Goal: Task Accomplishment & Management: Manage account settings

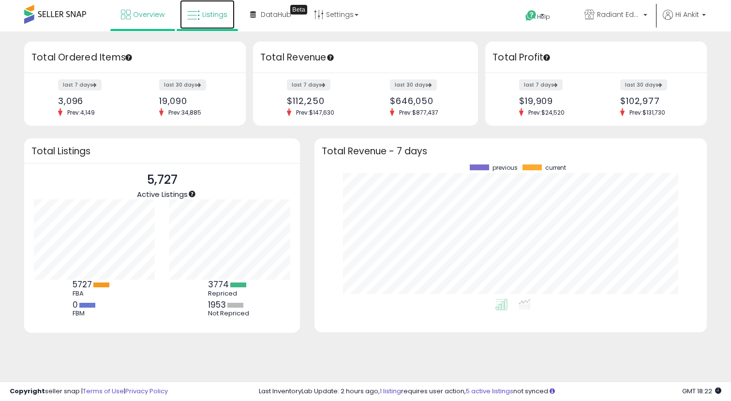
click at [210, 17] on span "Listings" at bounding box center [214, 15] width 25 height 10
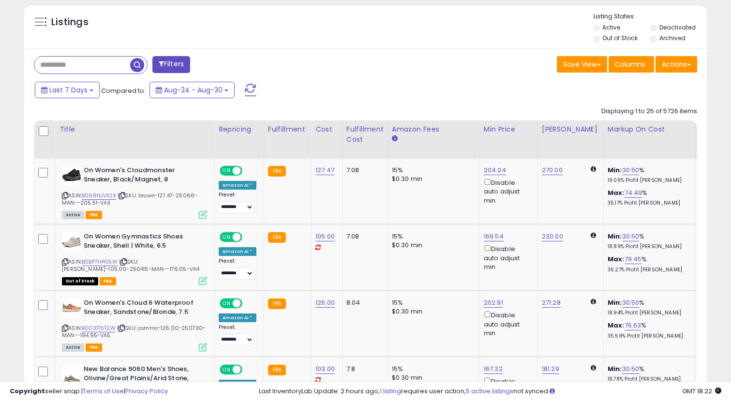
scroll to position [343, 0]
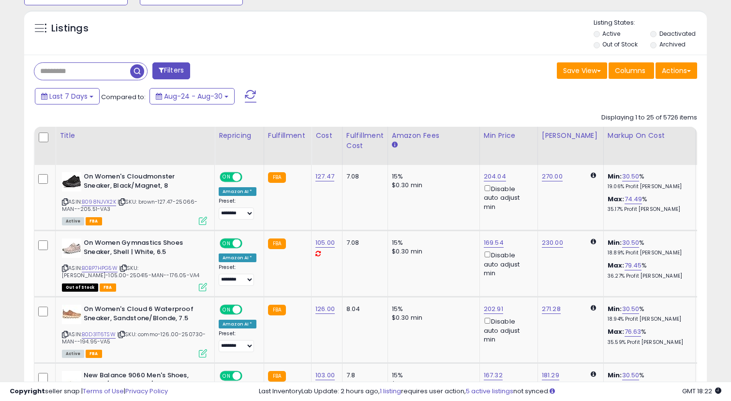
click at [107, 70] on input "text" at bounding box center [82, 71] width 96 height 17
click at [63, 74] on input "text" at bounding box center [114, 71] width 161 height 17
click at [583, 72] on button "Save View" at bounding box center [582, 70] width 50 height 16
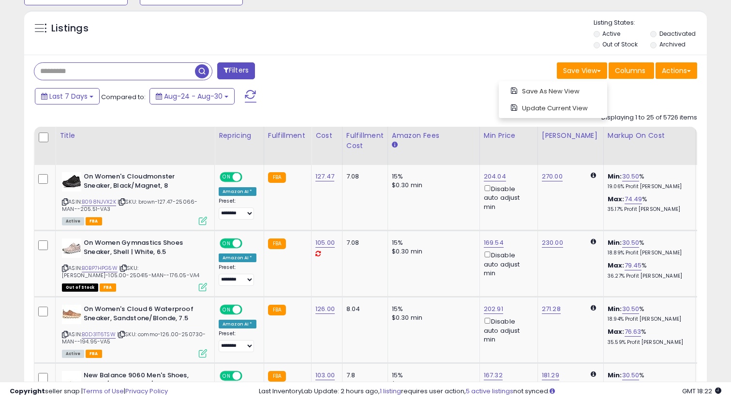
click at [304, 100] on div "Last 7 Days Compared to: Aug-24 - Aug-30" at bounding box center [280, 98] width 497 height 22
click at [240, 72] on button "Filters" at bounding box center [236, 70] width 38 height 17
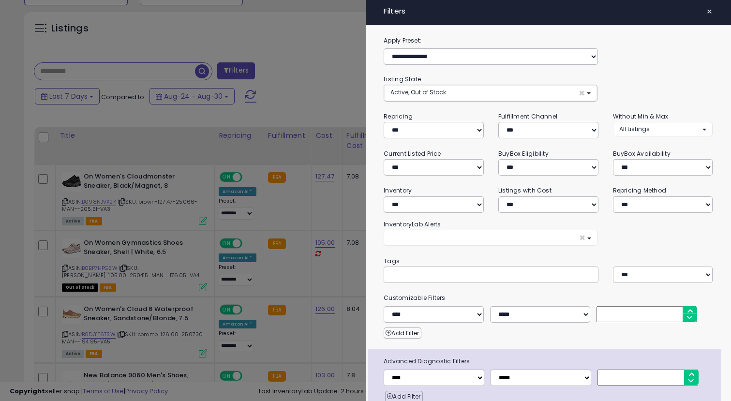
click at [298, 76] on div at bounding box center [365, 200] width 731 height 401
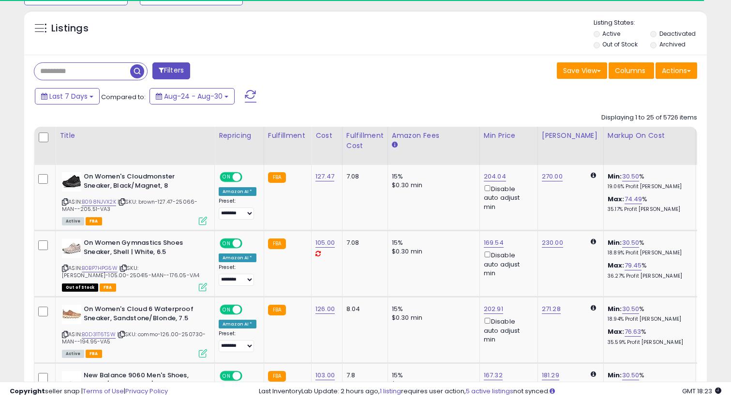
scroll to position [198, 395]
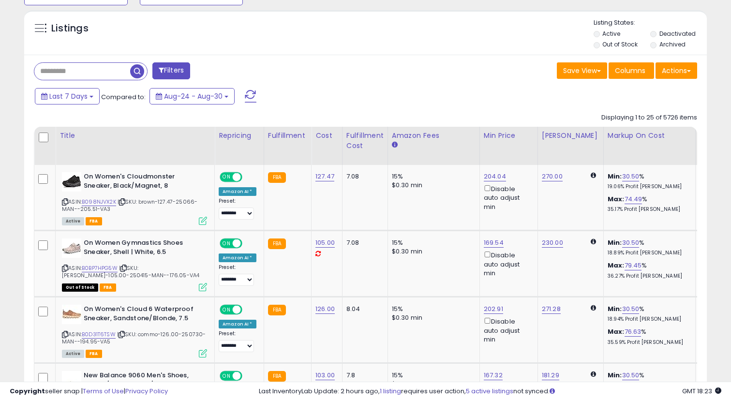
click at [97, 72] on input "text" at bounding box center [82, 71] width 96 height 17
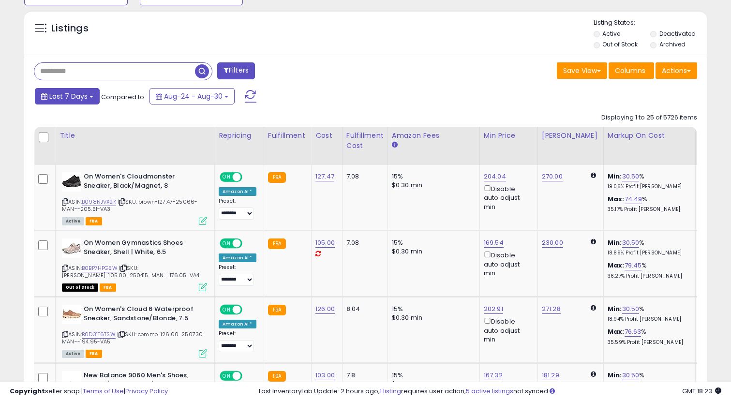
click at [79, 93] on span "Last 7 Days" at bounding box center [68, 96] width 38 height 10
click at [580, 71] on button "Save View" at bounding box center [582, 70] width 50 height 16
click at [670, 78] on button "Actions" at bounding box center [677, 70] width 42 height 16
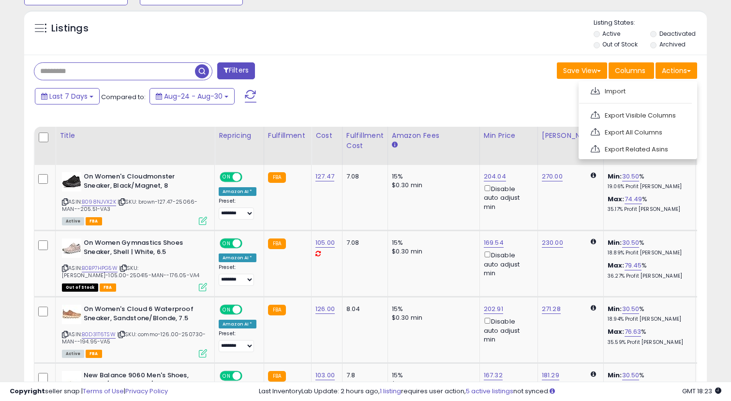
click at [288, 92] on div "Last 7 Days Compared to: Aug-24 - Aug-30" at bounding box center [280, 98] width 497 height 22
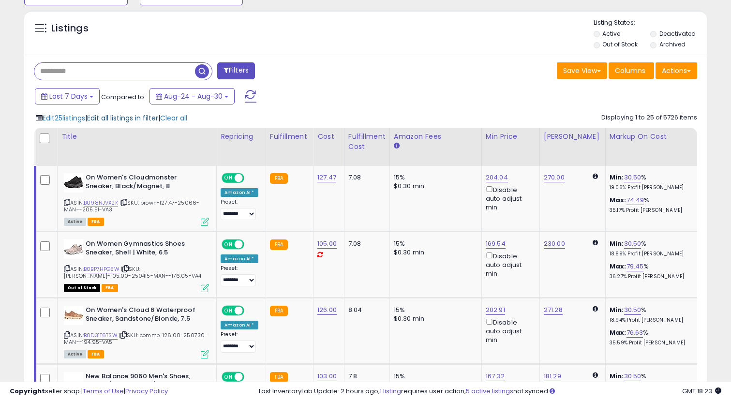
click at [138, 117] on span "Edit all listings in filter" at bounding box center [122, 118] width 71 height 10
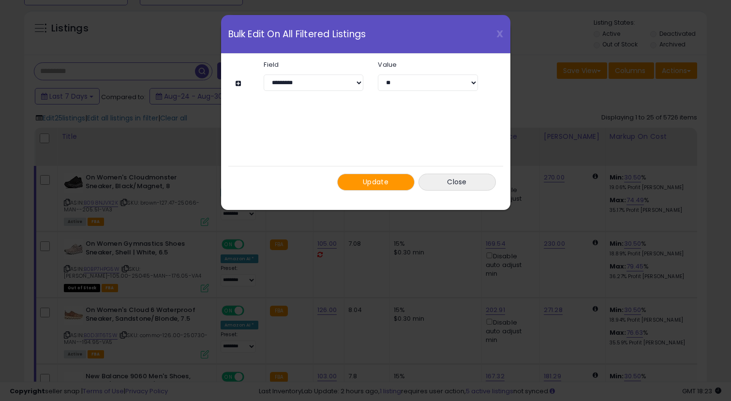
click at [370, 182] on span "Update" at bounding box center [376, 182] width 26 height 10
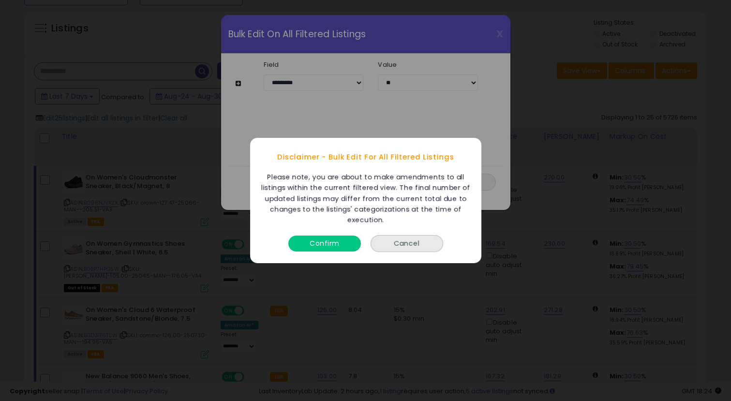
click at [338, 245] on button "Confirm" at bounding box center [324, 244] width 73 height 16
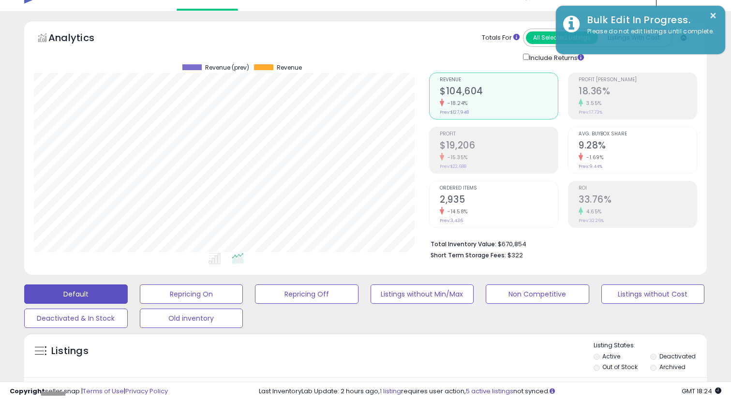
scroll to position [0, 0]
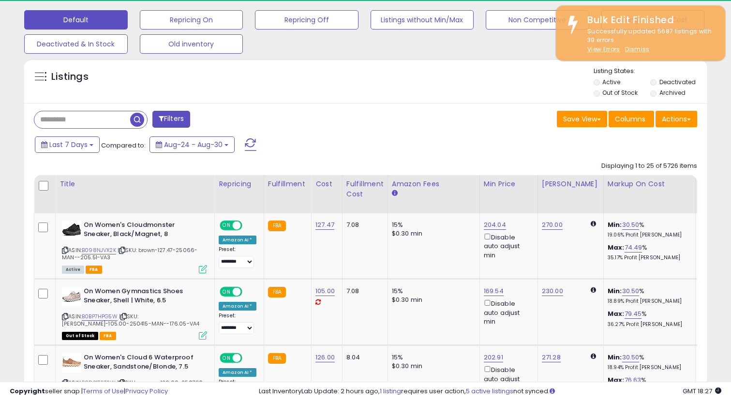
scroll to position [198, 395]
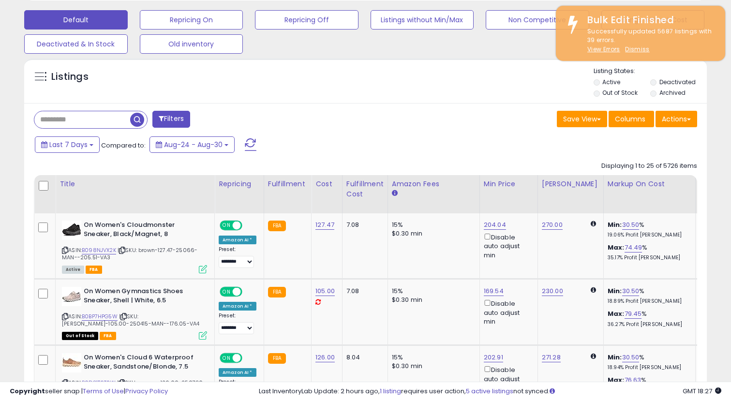
click at [93, 125] on input "text" at bounding box center [82, 119] width 96 height 17
type input "***"
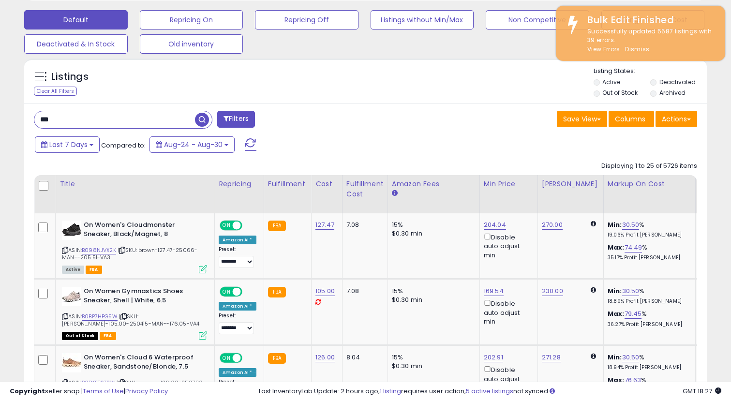
click at [205, 118] on span "button" at bounding box center [202, 120] width 14 height 14
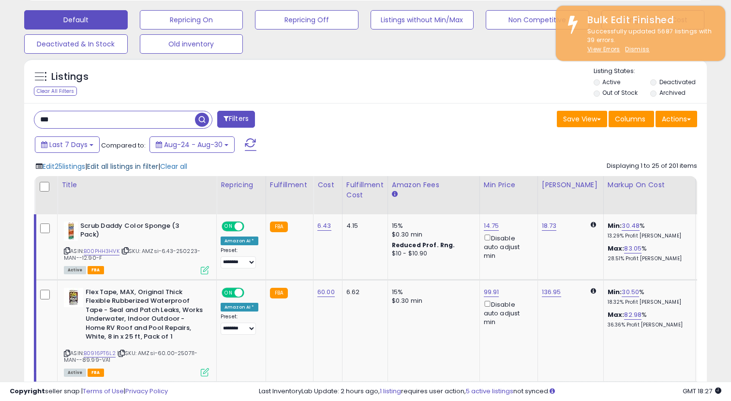
click at [128, 168] on span "Edit all listings in filter" at bounding box center [122, 167] width 71 height 10
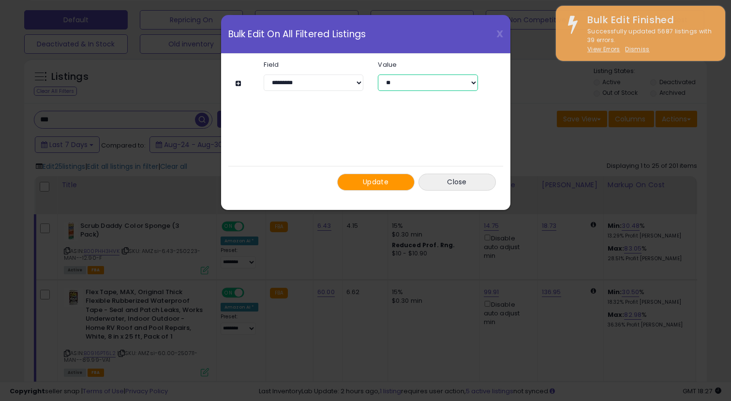
click at [421, 85] on select "** ***" at bounding box center [428, 83] width 100 height 16
select select "***"
click at [378, 75] on select "** ***" at bounding box center [428, 83] width 100 height 16
click at [392, 183] on button "Update" at bounding box center [375, 182] width 77 height 17
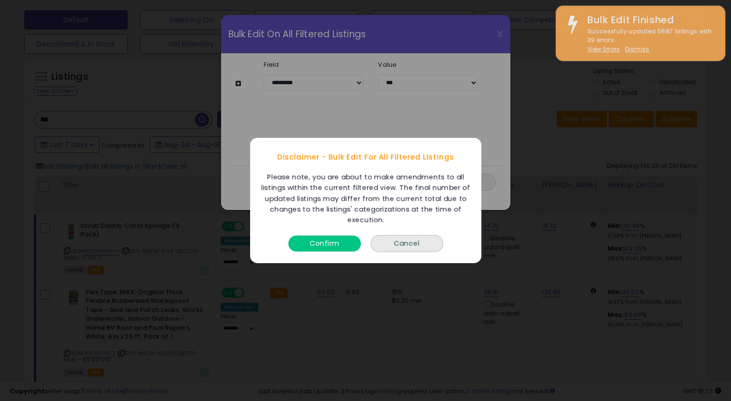
click at [340, 243] on button "Confirm" at bounding box center [324, 244] width 73 height 16
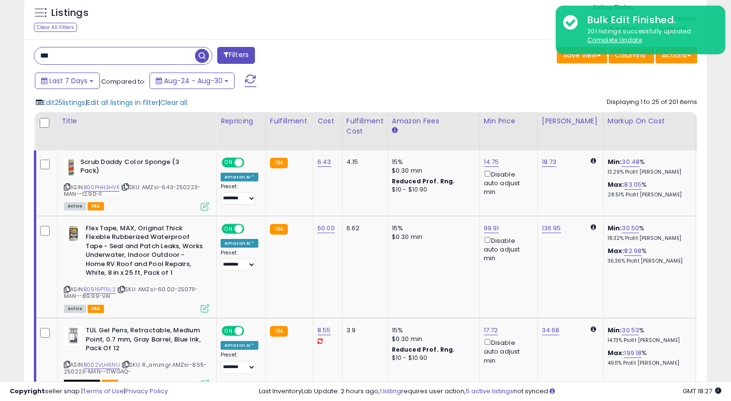
scroll to position [0, 0]
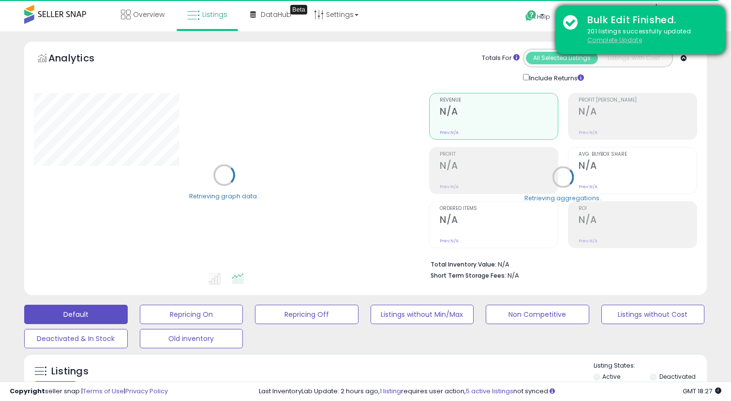
type input "***"
click at [620, 40] on u "Complete Update" at bounding box center [614, 40] width 55 height 8
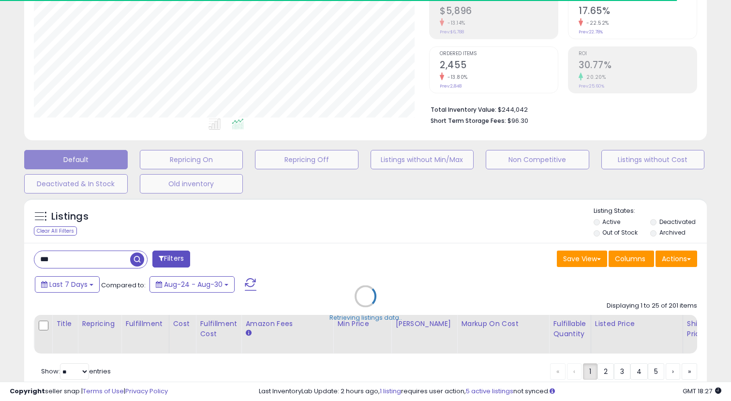
scroll to position [192, 0]
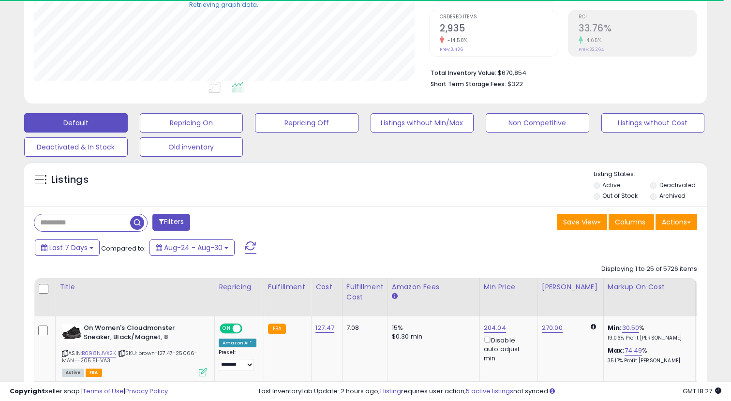
click at [73, 224] on input "text" at bounding box center [82, 222] width 96 height 17
type input "***"
click at [202, 217] on span "button" at bounding box center [202, 223] width 14 height 14
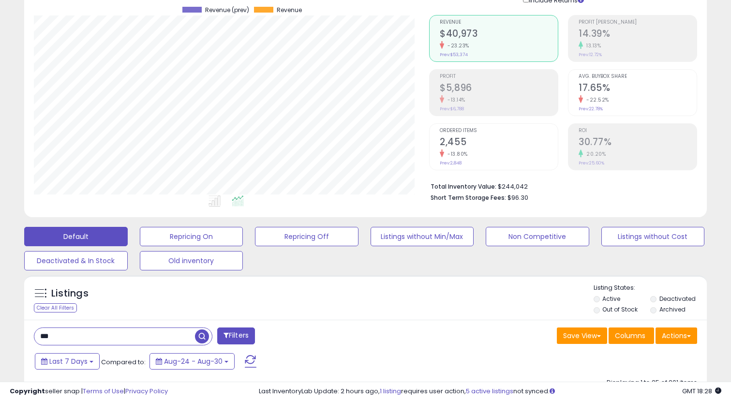
scroll to position [83, 0]
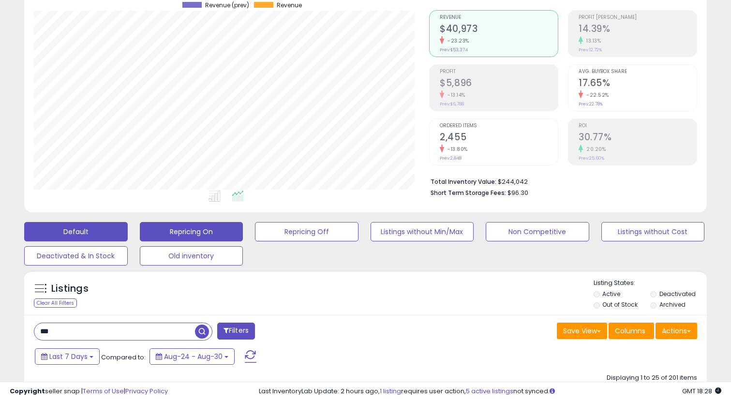
click at [207, 228] on button "Repricing On" at bounding box center [192, 231] width 104 height 19
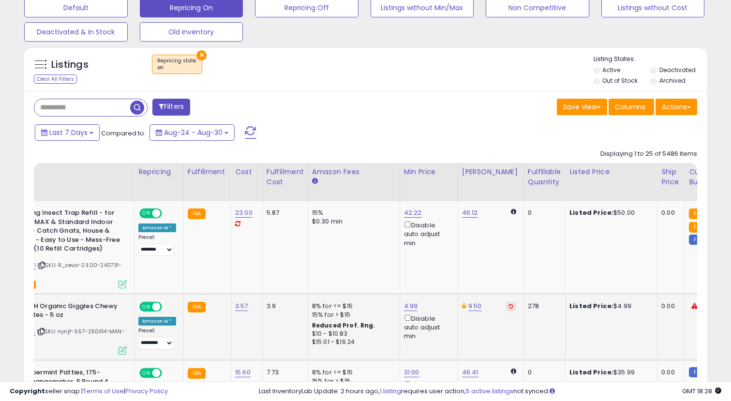
scroll to position [0, 0]
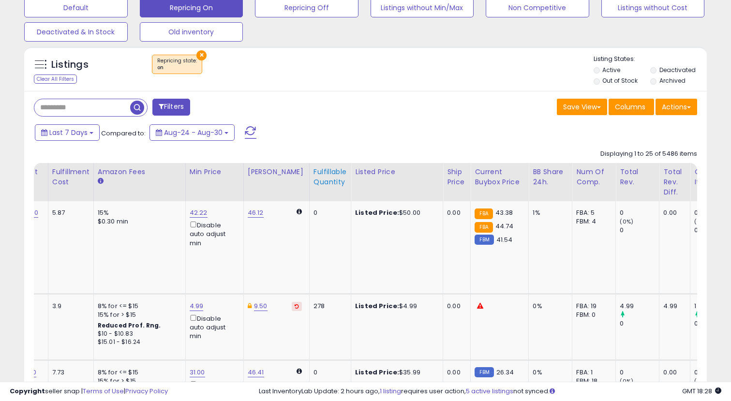
click at [325, 180] on div "Fulfillable Quantity" at bounding box center [330, 177] width 33 height 20
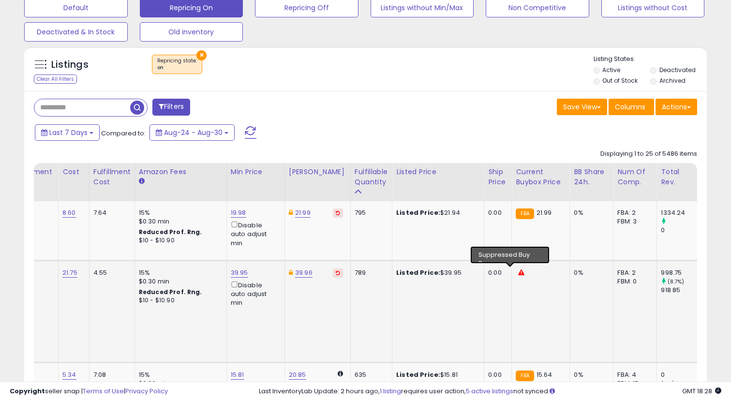
click at [518, 272] on icon at bounding box center [521, 273] width 6 height 6
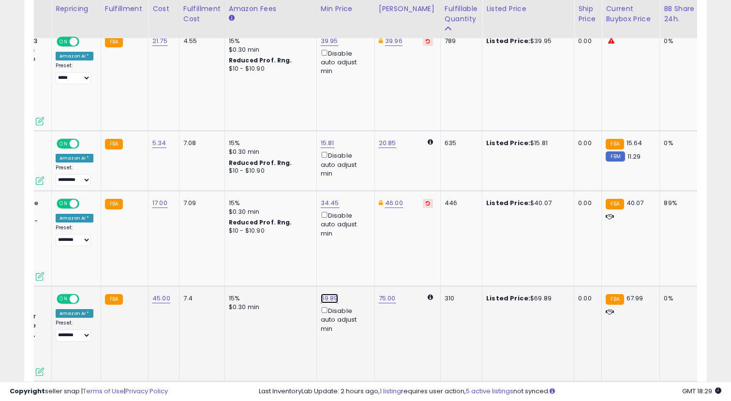
click at [327, 298] on link "69.89" at bounding box center [329, 299] width 17 height 10
click at [305, 268] on input "*****" at bounding box center [302, 265] width 86 height 16
type input "*****"
click at [360, 265] on icon "submit" at bounding box center [357, 264] width 6 height 6
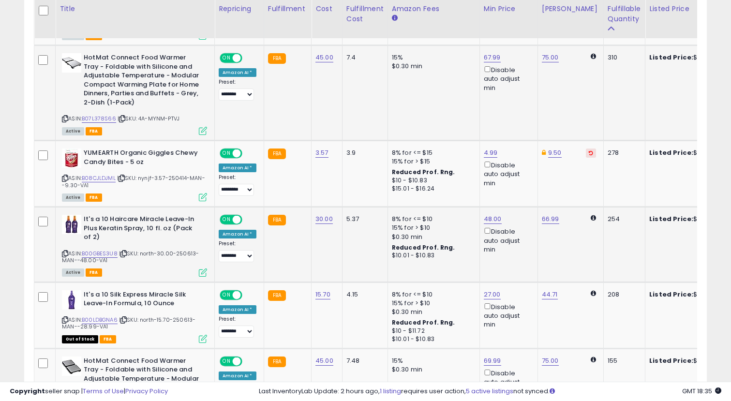
scroll to position [0, 16]
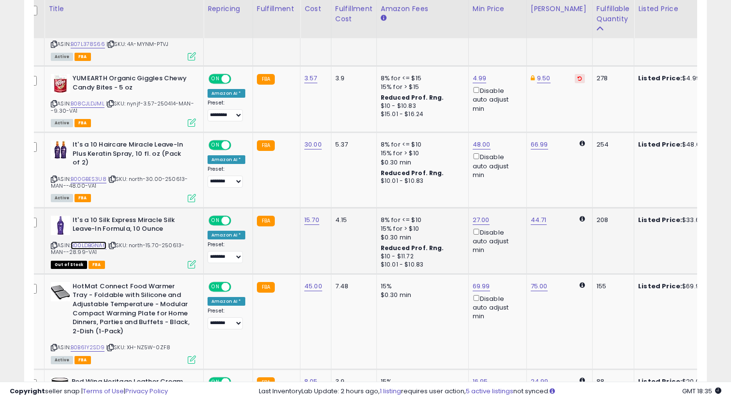
click at [101, 246] on link "B00LDBGNA6" at bounding box center [89, 245] width 36 height 8
